Goal: Navigation & Orientation: Find specific page/section

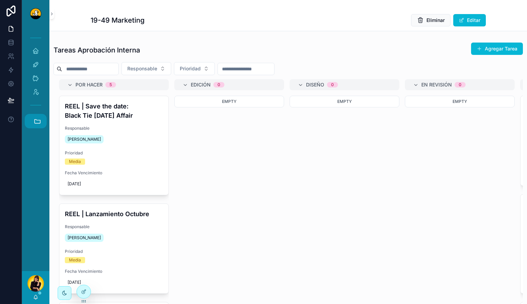
click at [31, 122] on button "Accesos rápidos" at bounding box center [36, 121] width 22 height 14
click at [36, 198] on span "C" at bounding box center [36, 196] width 8 height 8
